Goal: Transaction & Acquisition: Purchase product/service

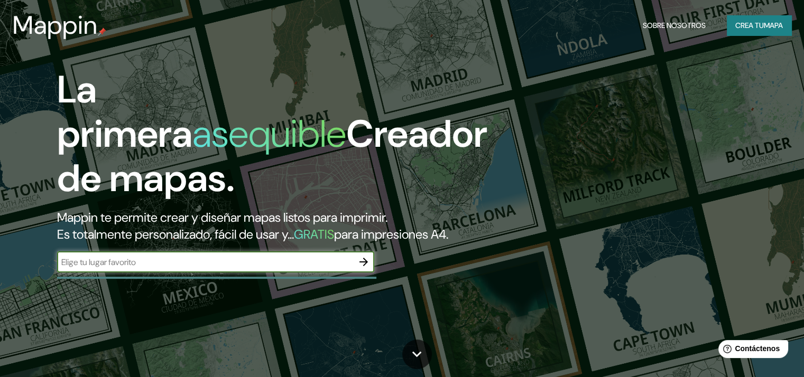
click at [230, 268] on input "text" at bounding box center [205, 262] width 296 height 12
type input "cartagena"
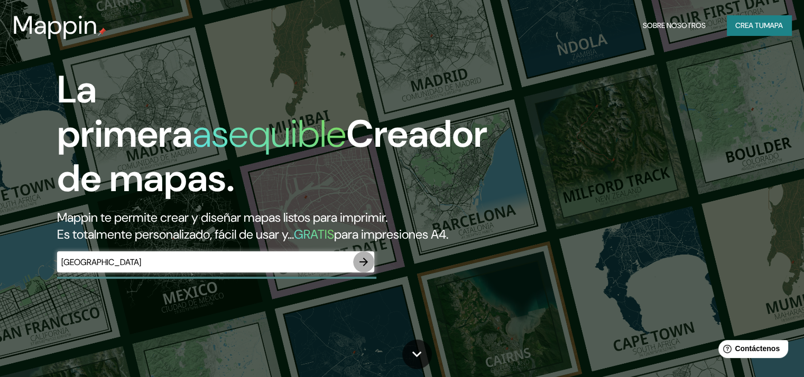
click at [363, 268] on icon "button" at bounding box center [363, 262] width 13 height 13
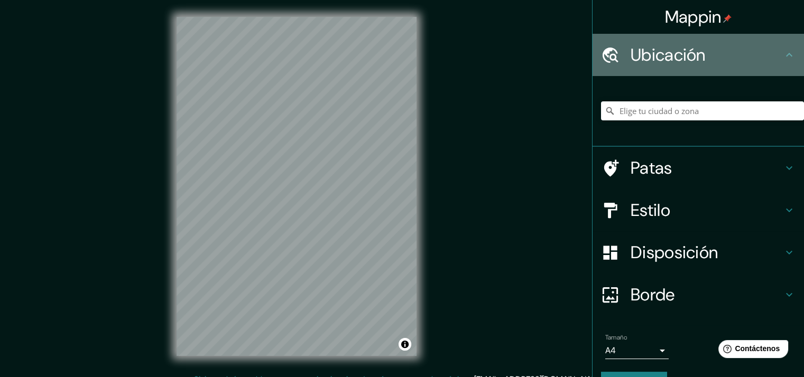
click at [782, 52] on icon at bounding box center [788, 55] width 13 height 13
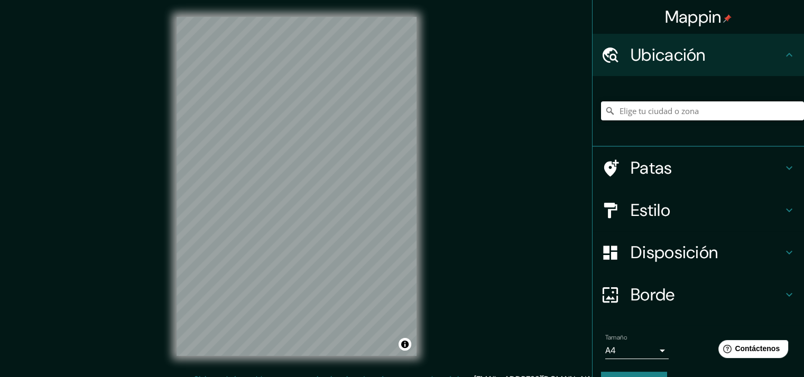
click at [713, 114] on input "Elige tu ciudad o zona" at bounding box center [702, 110] width 203 height 19
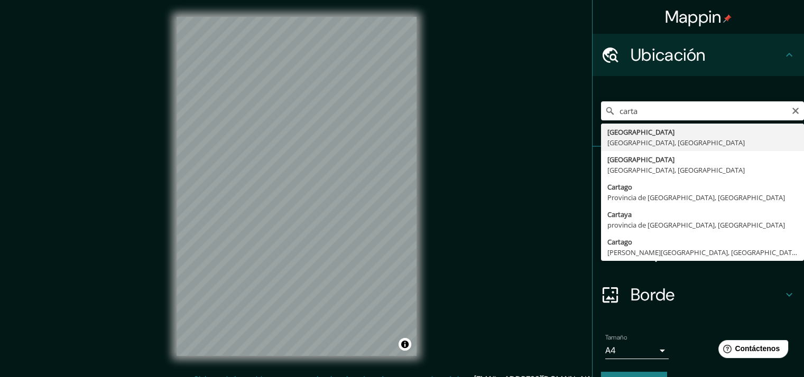
type input "Cartagena, Bolívar, Colombia"
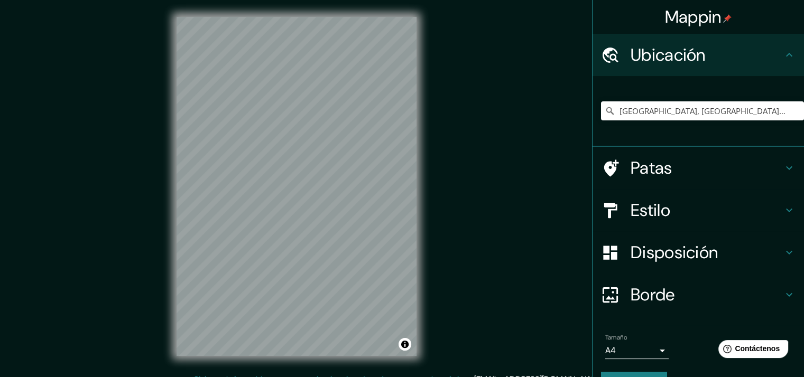
scroll to position [27, 0]
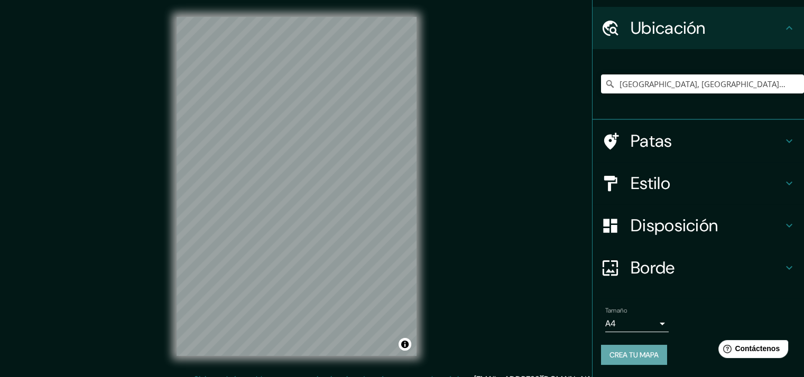
click at [629, 352] on font "Crea tu mapa" at bounding box center [633, 355] width 49 height 10
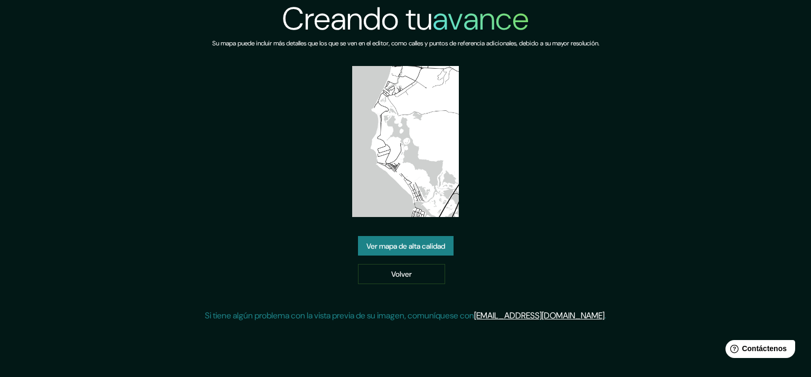
click at [387, 169] on img at bounding box center [405, 141] width 107 height 151
click at [396, 241] on font "Ver mapa de alta calidad" at bounding box center [406, 246] width 79 height 10
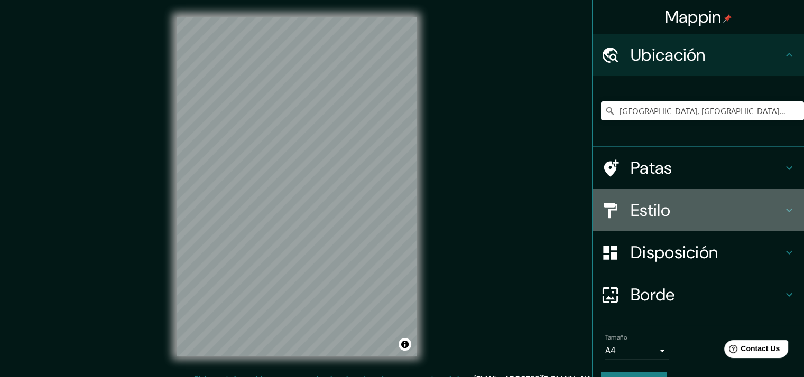
click at [680, 207] on h4 "Estilo" at bounding box center [706, 210] width 152 height 21
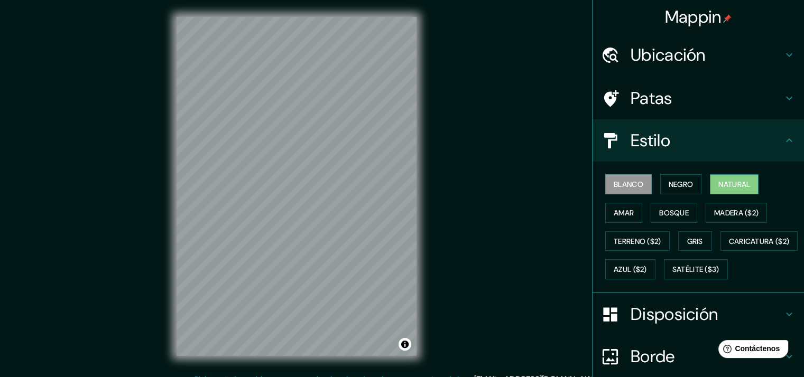
click at [711, 175] on button "Natural" at bounding box center [734, 184] width 49 height 20
click at [613, 214] on font "Amar" at bounding box center [623, 213] width 20 height 10
click at [621, 183] on font "Blanco" at bounding box center [628, 185] width 30 height 10
click at [670, 183] on font "Negro" at bounding box center [680, 185] width 25 height 10
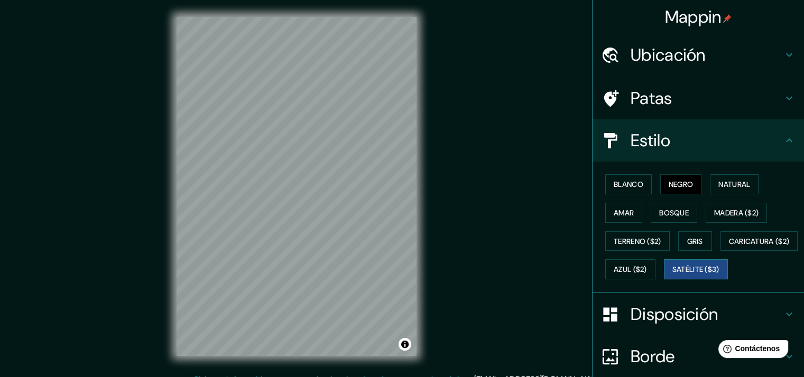
click at [664, 279] on button "Satélite ($3)" at bounding box center [696, 269] width 64 height 20
click at [719, 185] on font "Natural" at bounding box center [734, 185] width 32 height 10
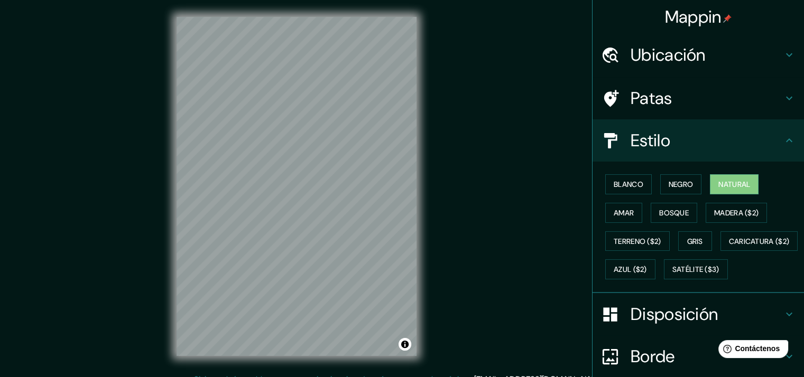
click at [741, 42] on div "Ubicación" at bounding box center [697, 55] width 211 height 42
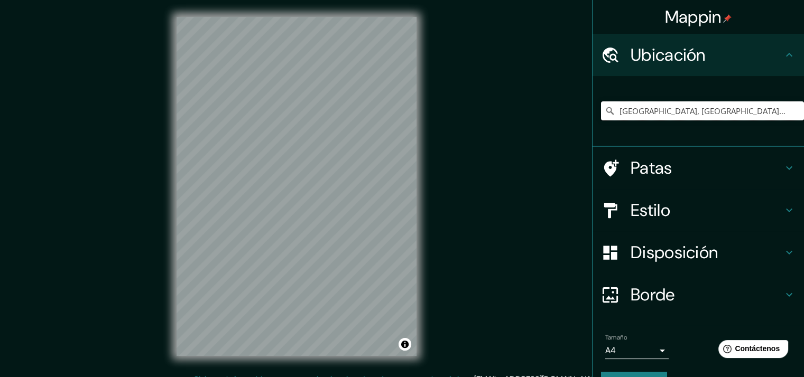
click at [714, 106] on input "Cartagena, Bolívar, Colombia" at bounding box center [702, 110] width 203 height 19
click at [721, 109] on input "Cartagena, Bolívar, Colombia" at bounding box center [702, 110] width 203 height 19
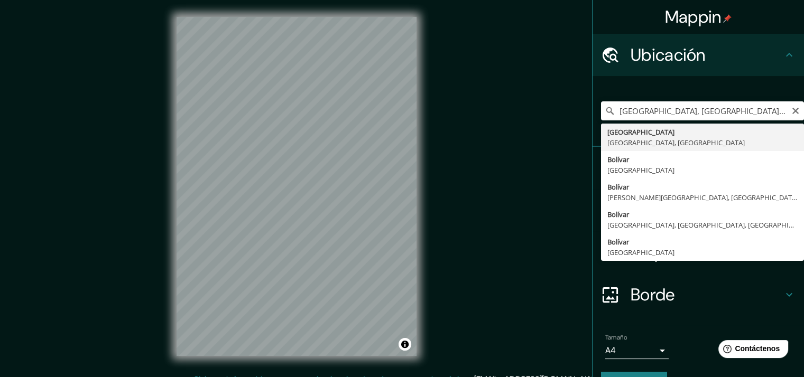
type input "Cartagena, Bolívar, Colombia"
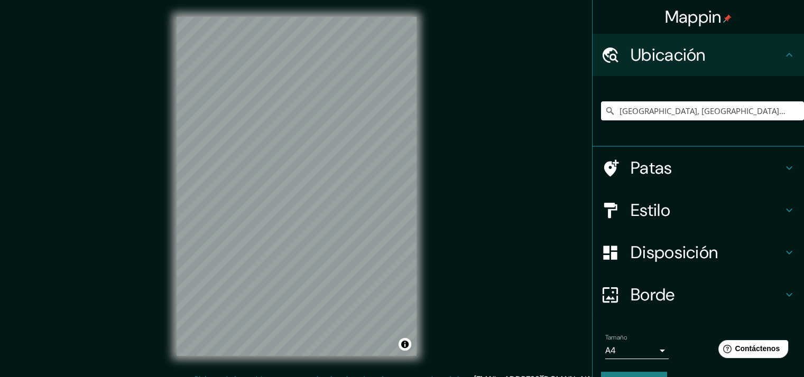
scroll to position [27, 0]
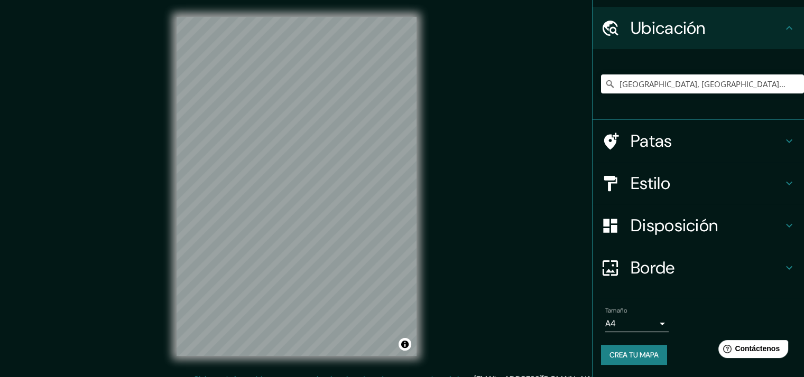
click at [617, 357] on font "Crea tu mapa" at bounding box center [633, 355] width 49 height 10
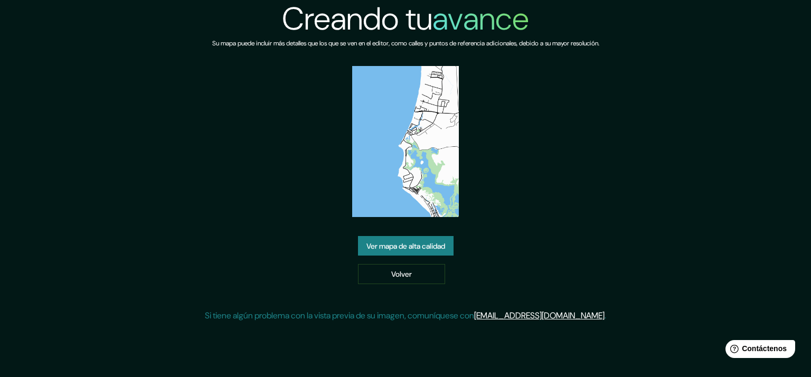
click at [400, 130] on img at bounding box center [405, 141] width 107 height 151
